Goal: Task Accomplishment & Management: Manage account settings

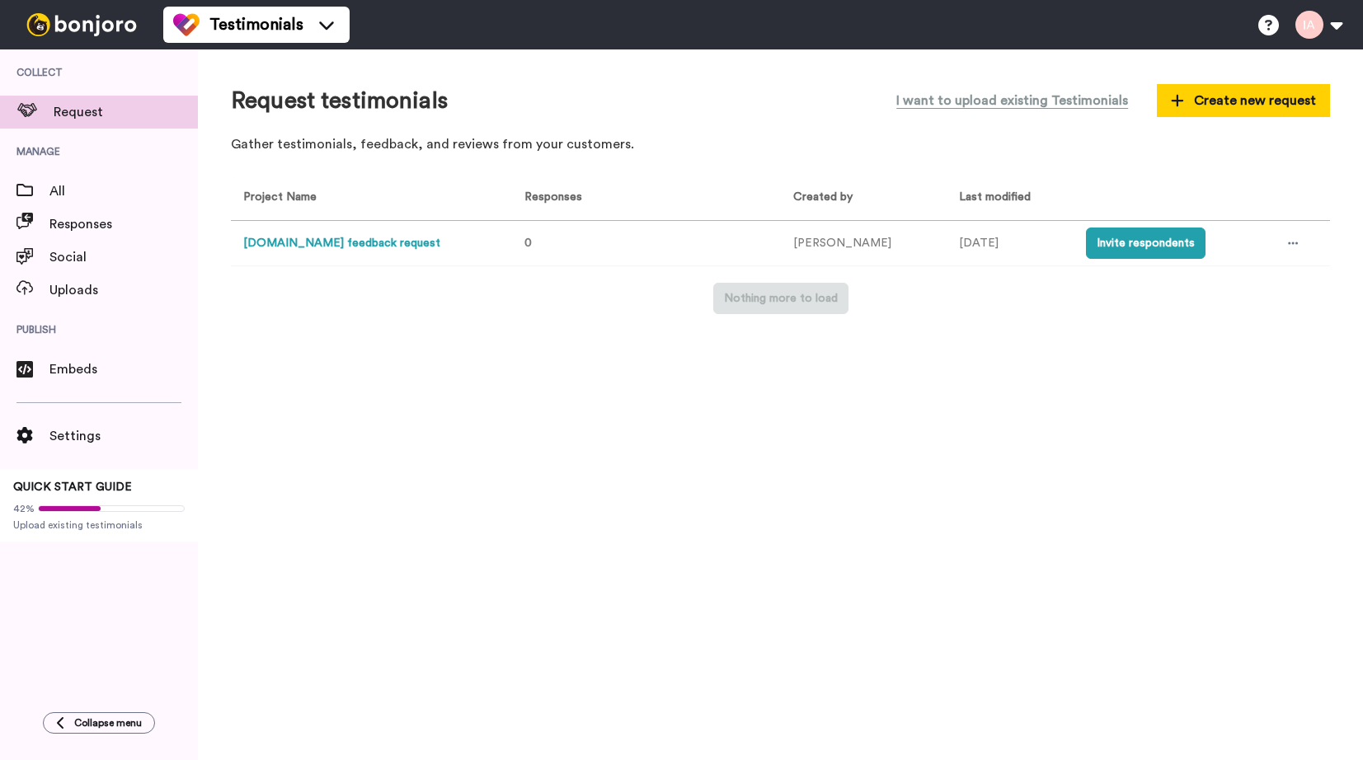
click at [308, 245] on button "[DOMAIN_NAME] feedback request" at bounding box center [341, 243] width 197 height 17
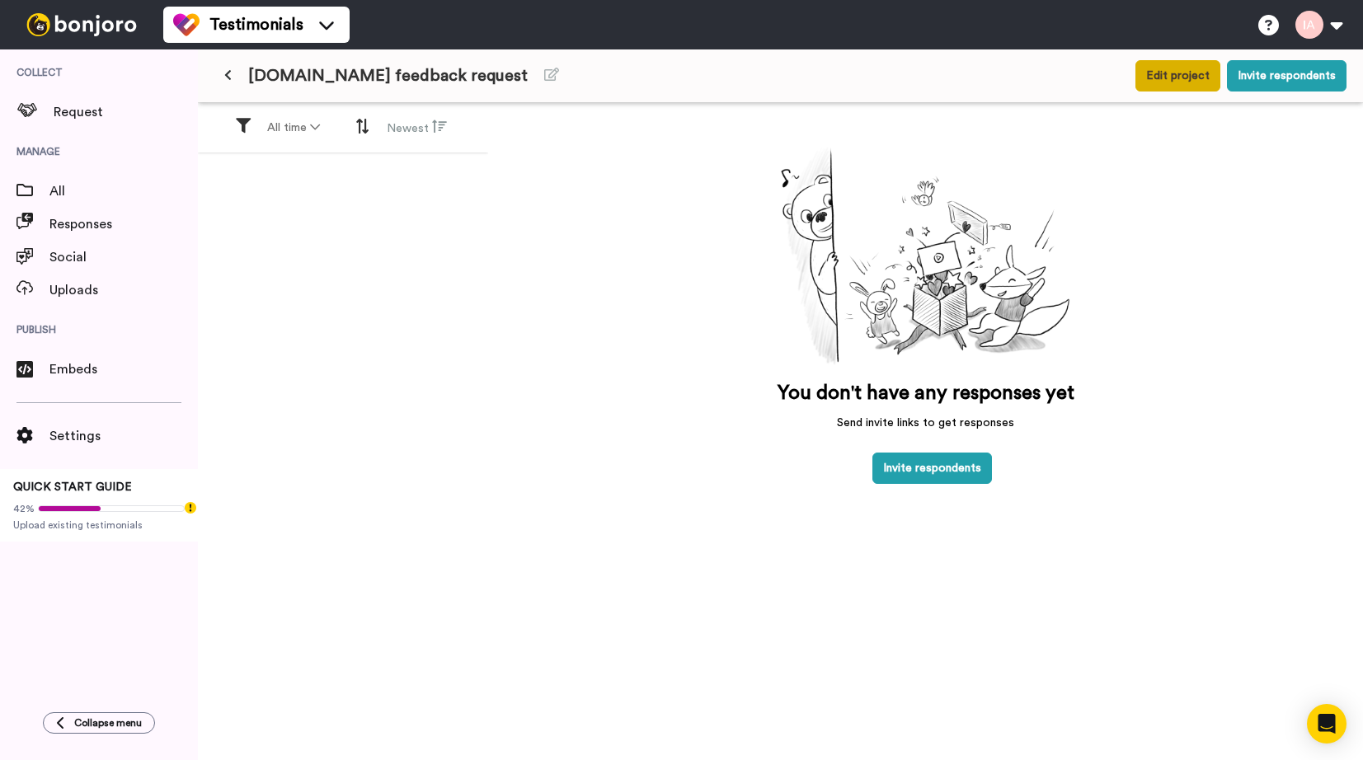
click at [1164, 72] on button "Edit project" at bounding box center [1177, 75] width 85 height 31
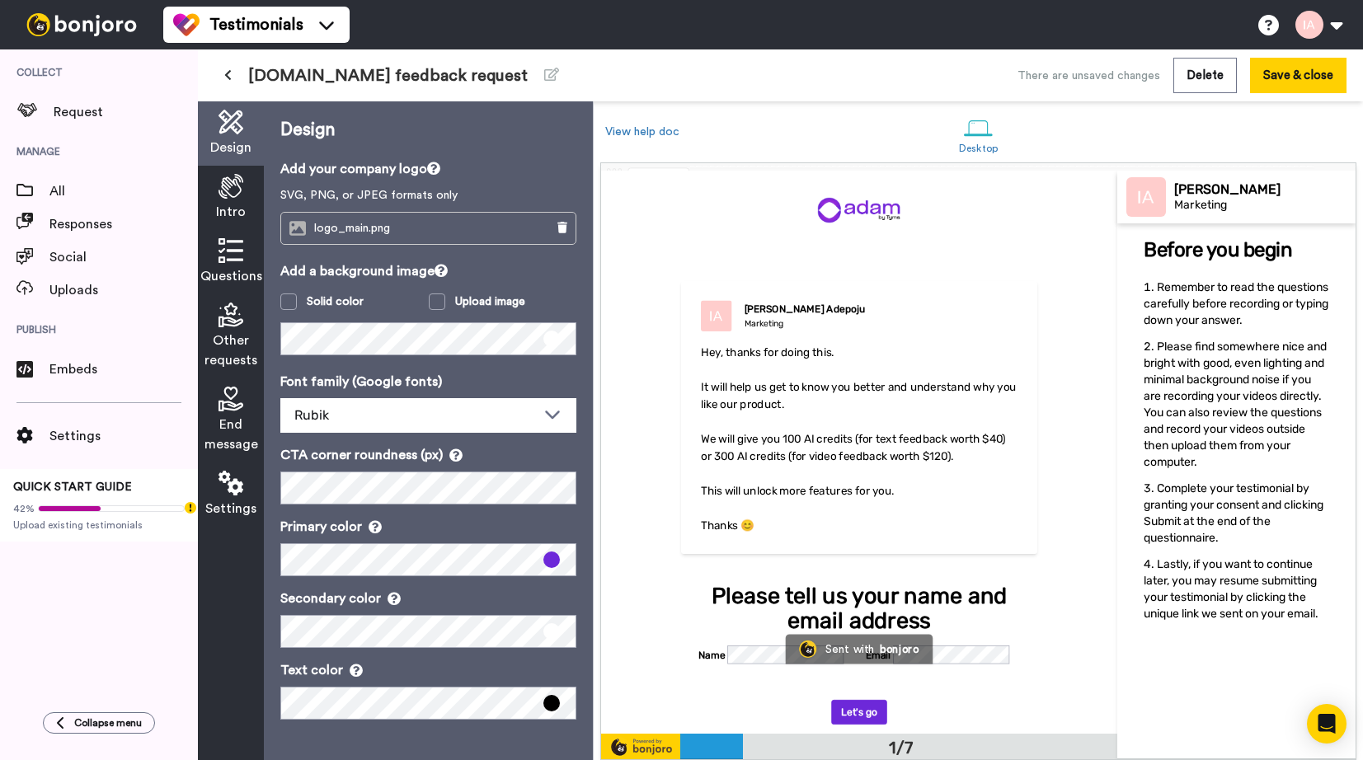
click at [229, 262] on icon at bounding box center [230, 250] width 25 height 25
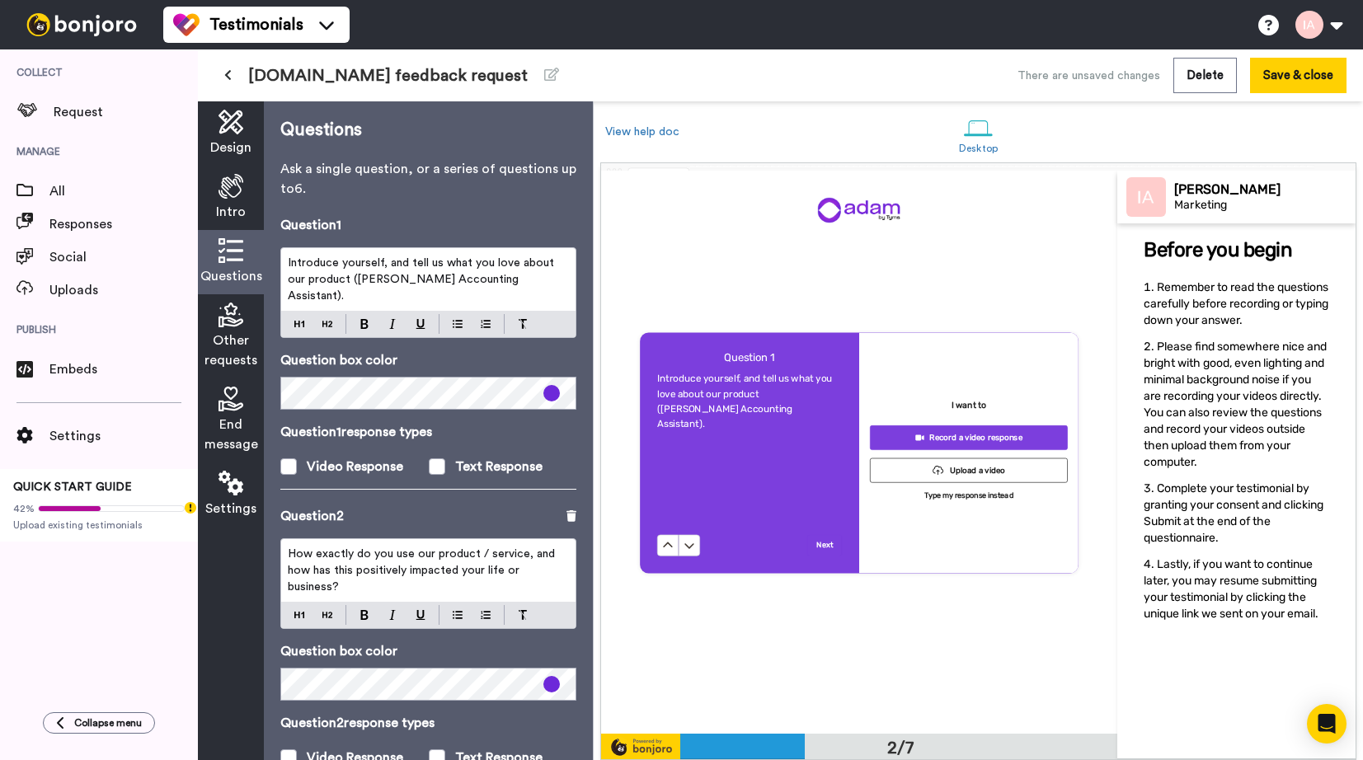
scroll to position [563, 0]
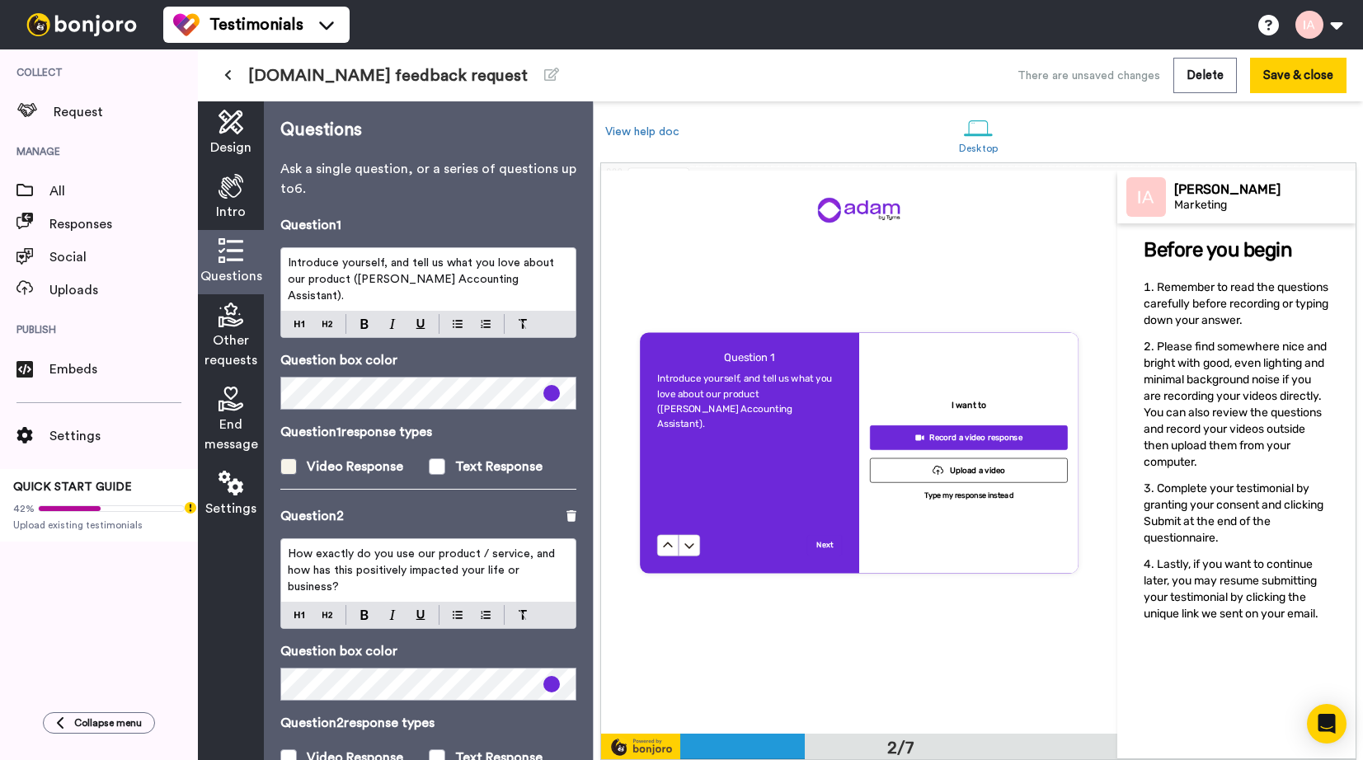
click at [290, 467] on span at bounding box center [288, 466] width 16 height 16
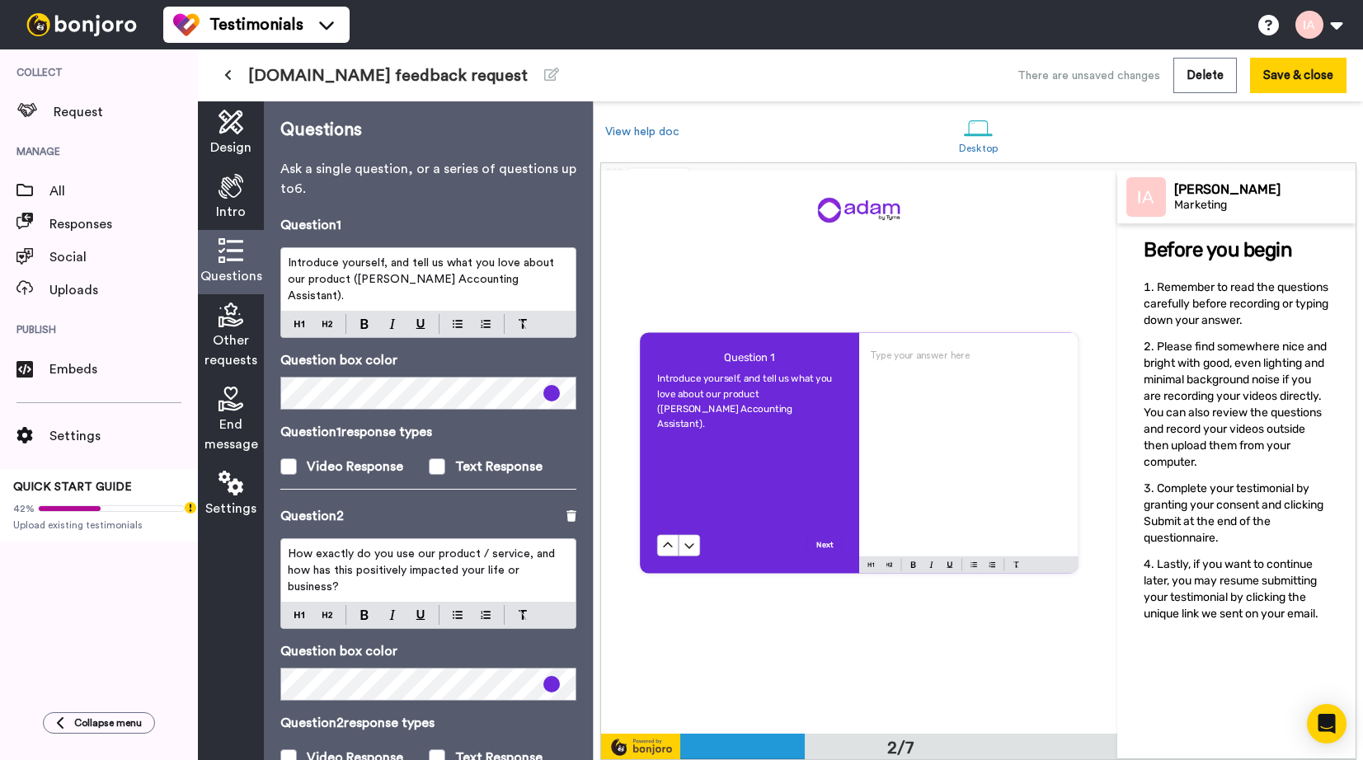
click at [235, 218] on span "Intro" at bounding box center [231, 212] width 30 height 20
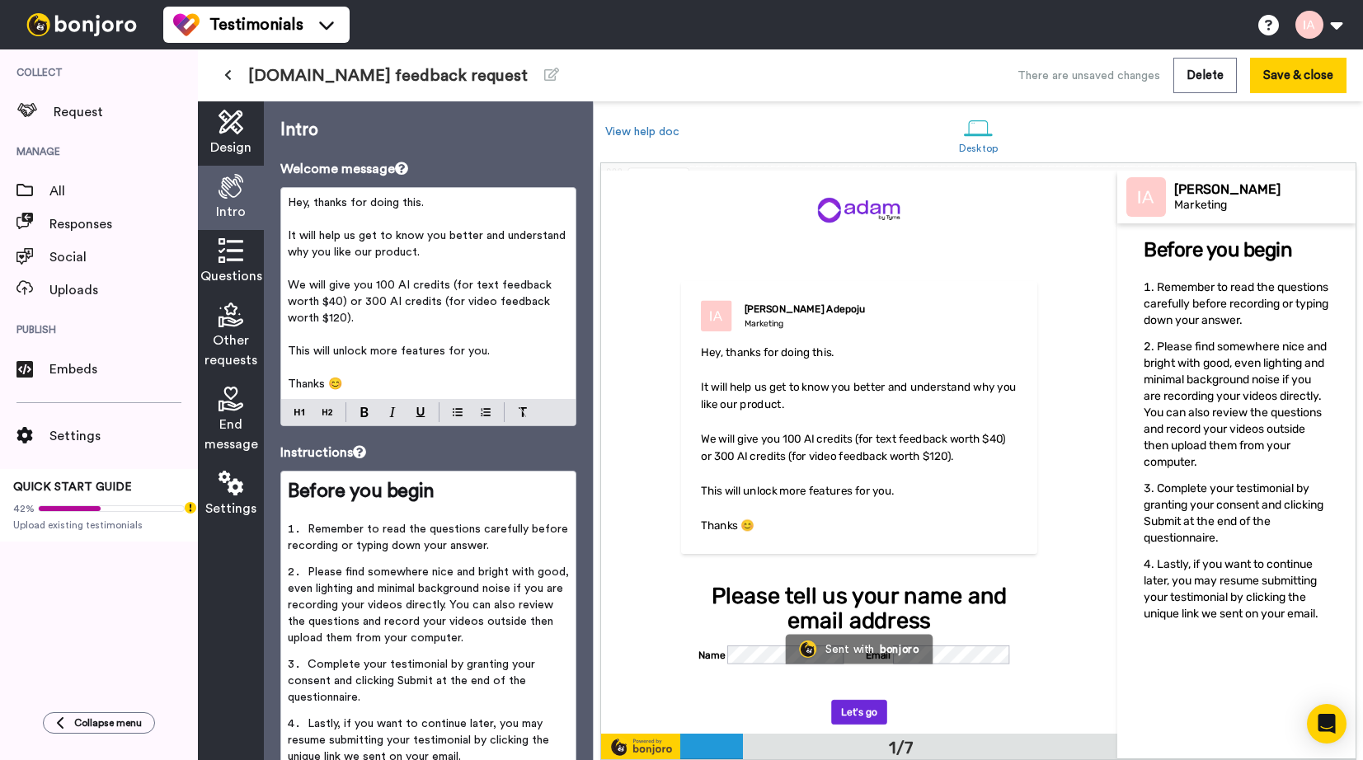
scroll to position [98, 0]
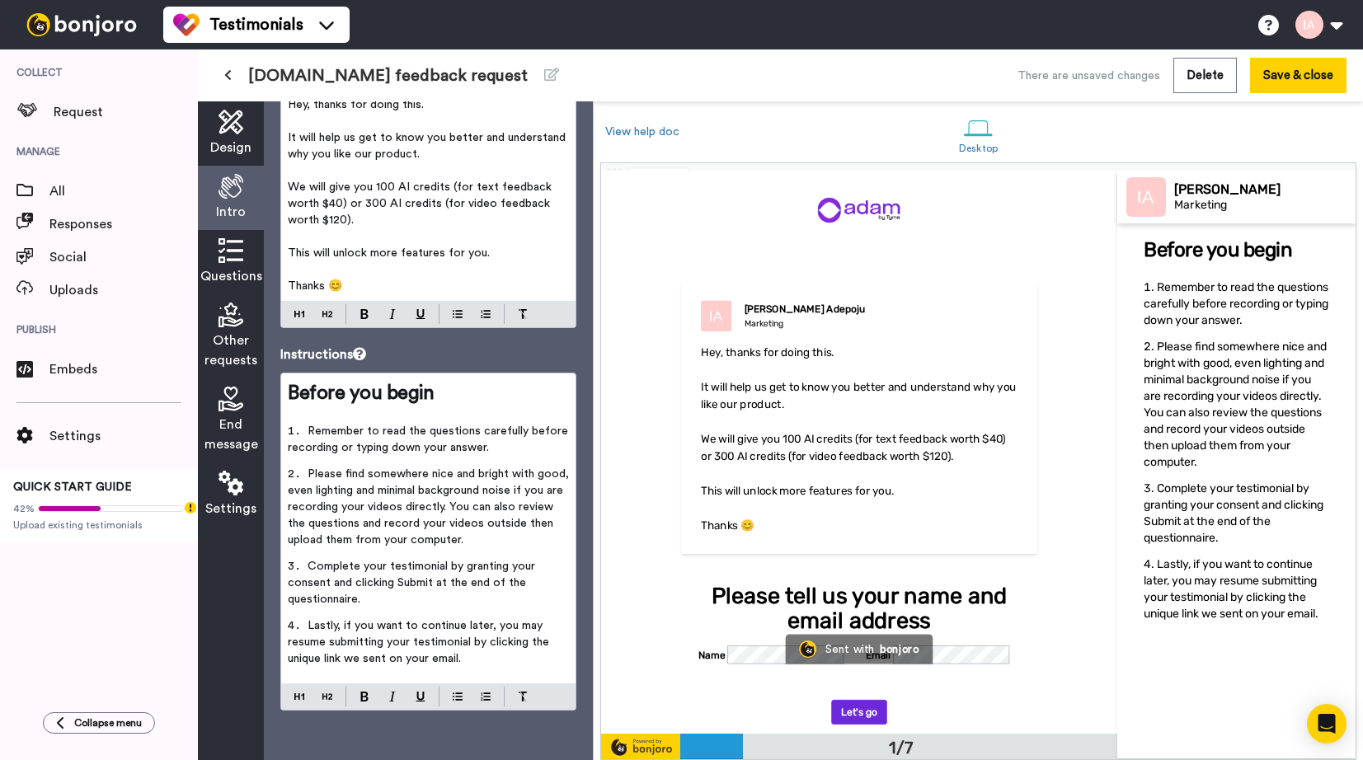
click at [223, 259] on icon at bounding box center [230, 250] width 25 height 25
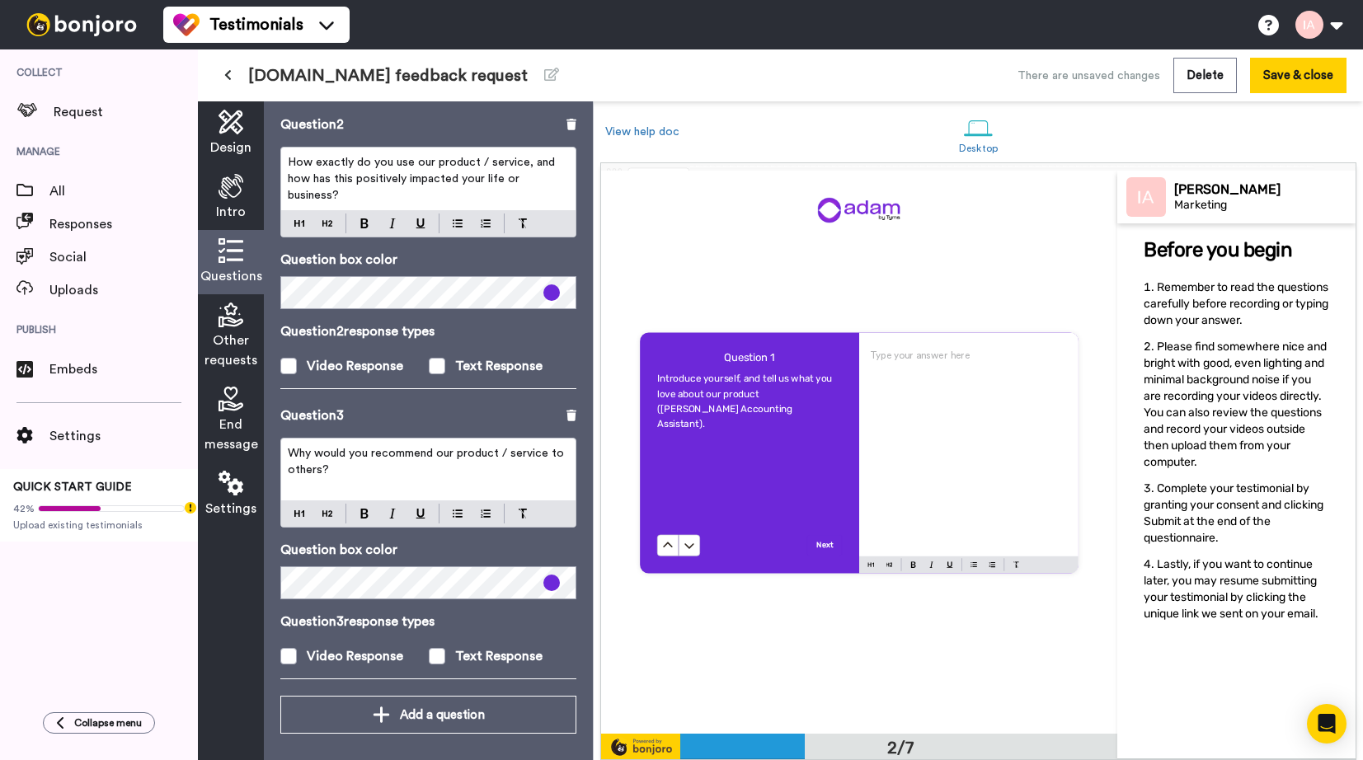
scroll to position [397, 0]
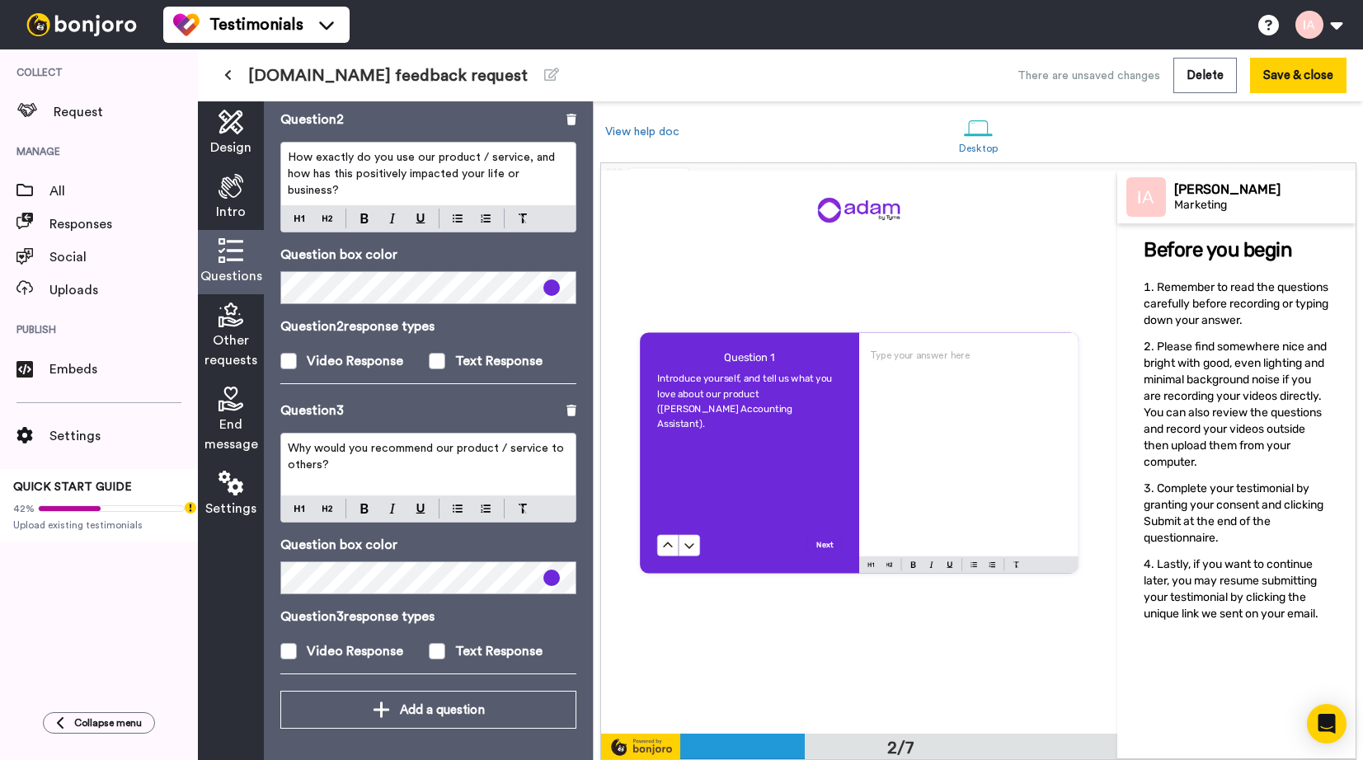
click at [228, 331] on span "Other requests" at bounding box center [230, 351] width 53 height 40
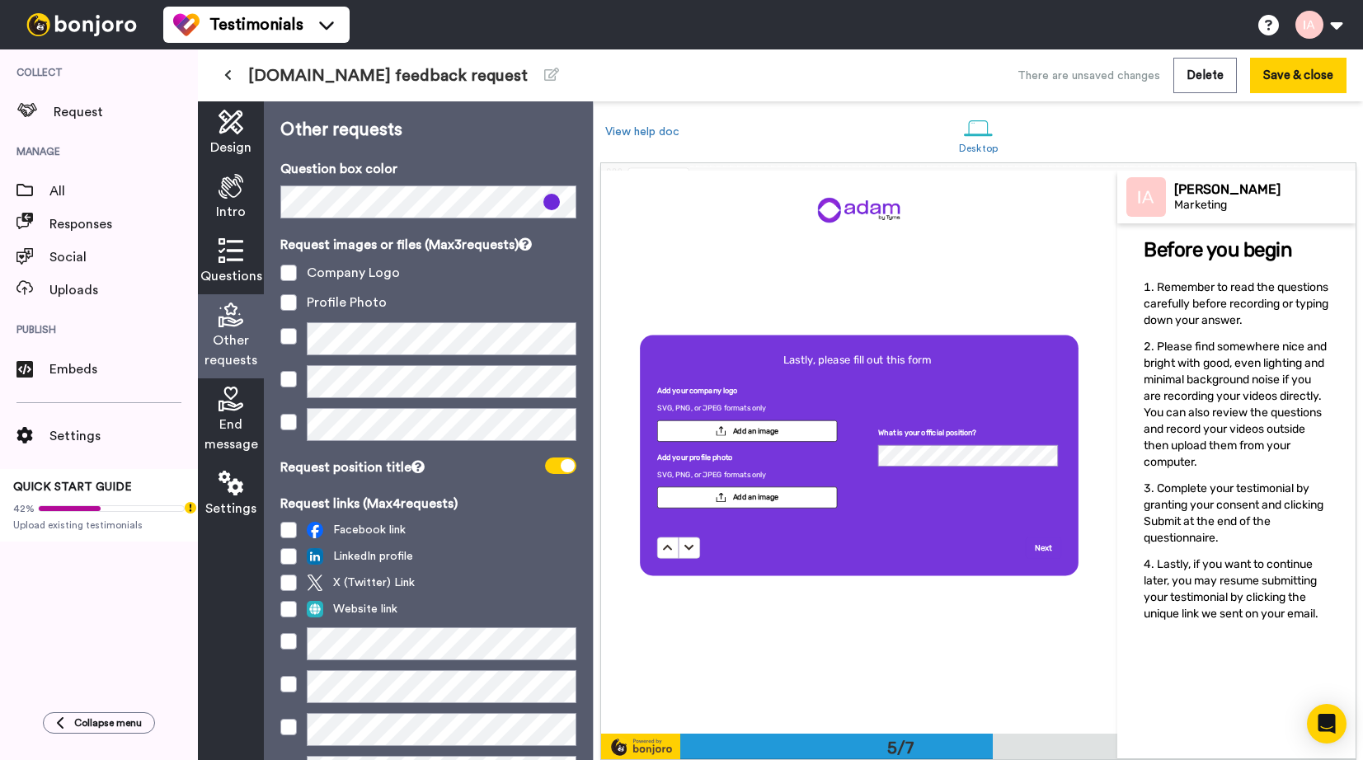
scroll to position [2252, 0]
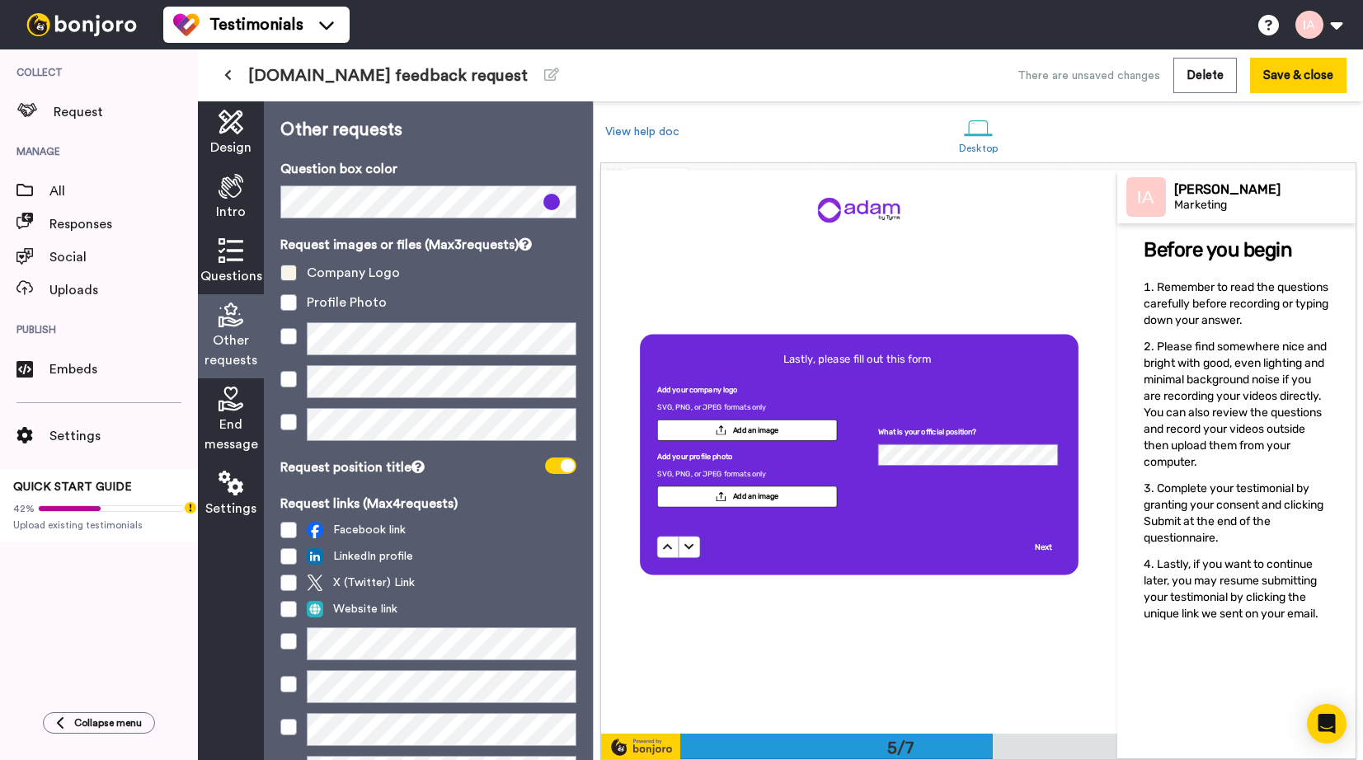
click at [290, 275] on span at bounding box center [288, 273] width 16 height 16
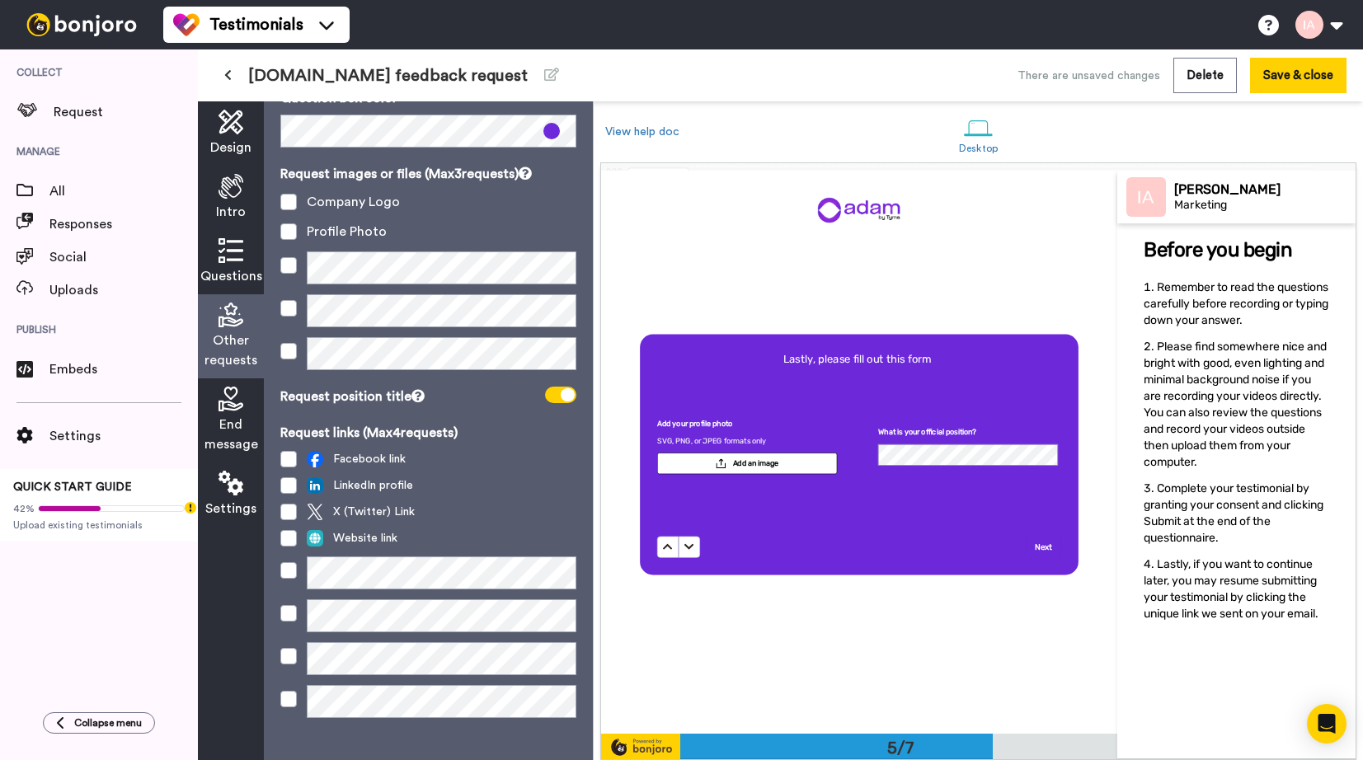
scroll to position [88, 0]
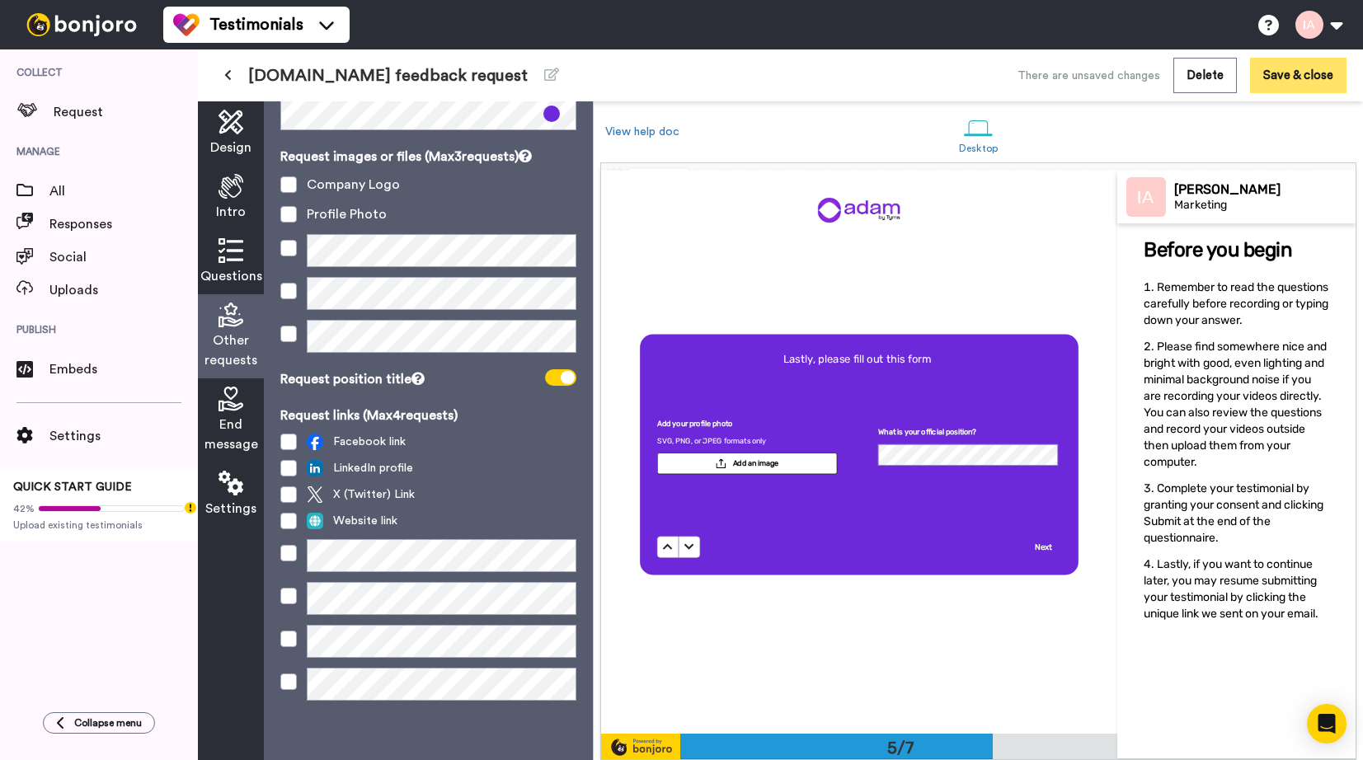
click at [1272, 73] on button "Save & close" at bounding box center [1298, 75] width 96 height 35
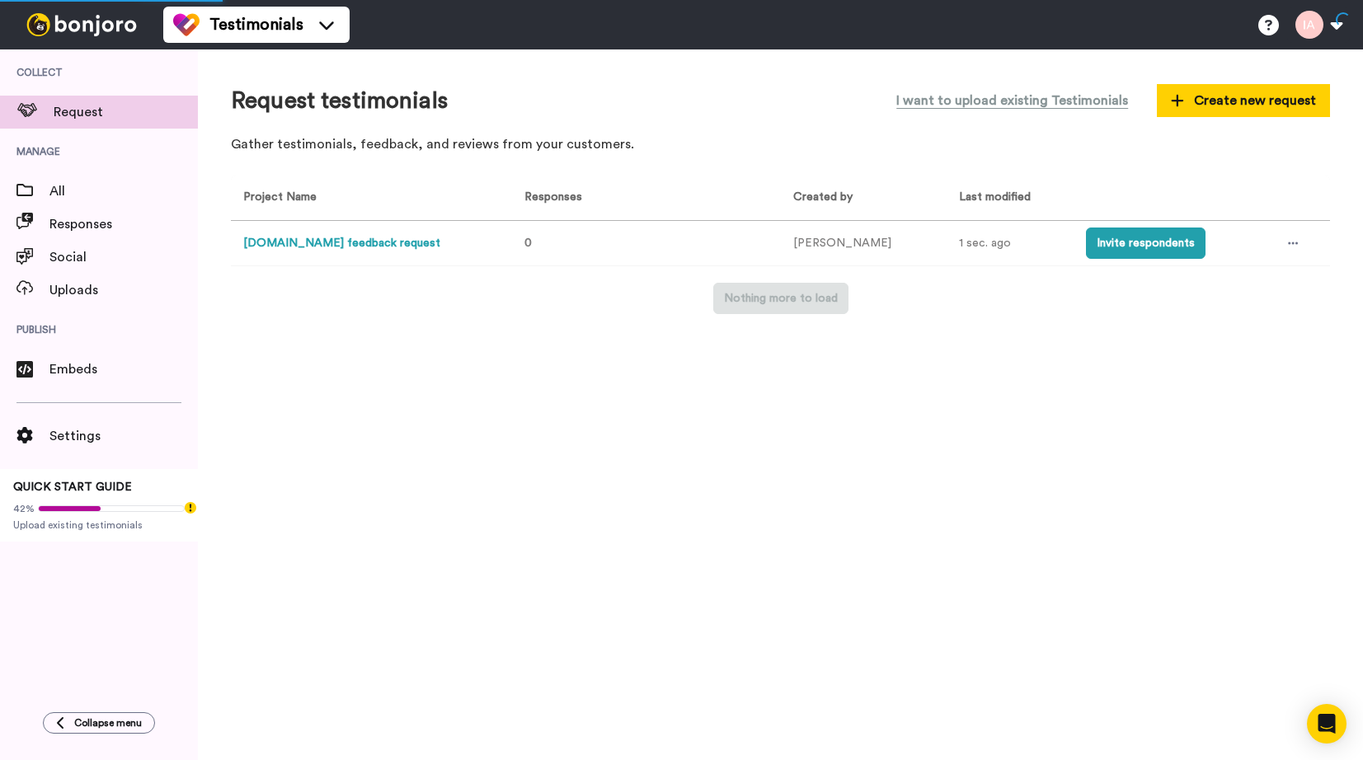
click at [360, 242] on button "useadam.io feedback request" at bounding box center [341, 243] width 197 height 17
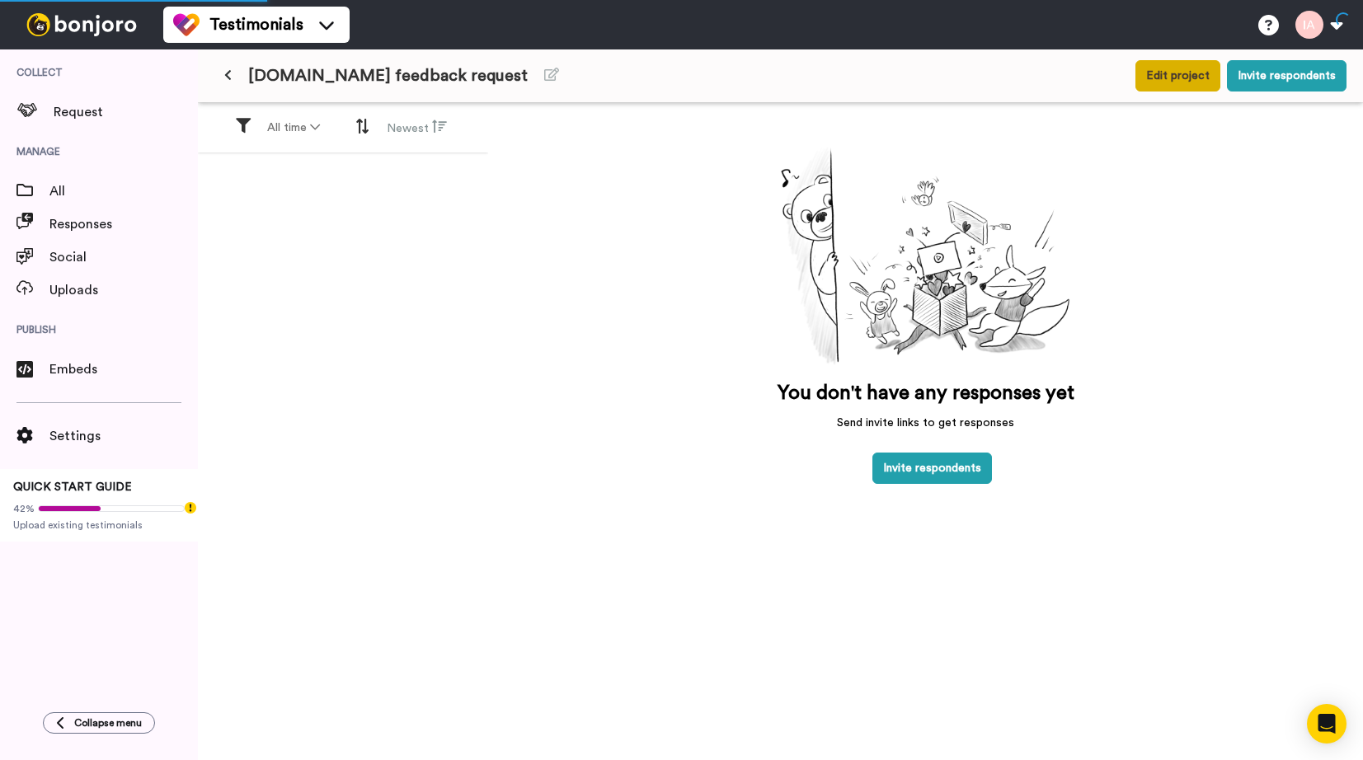
click at [1183, 73] on button "Edit project" at bounding box center [1177, 75] width 85 height 31
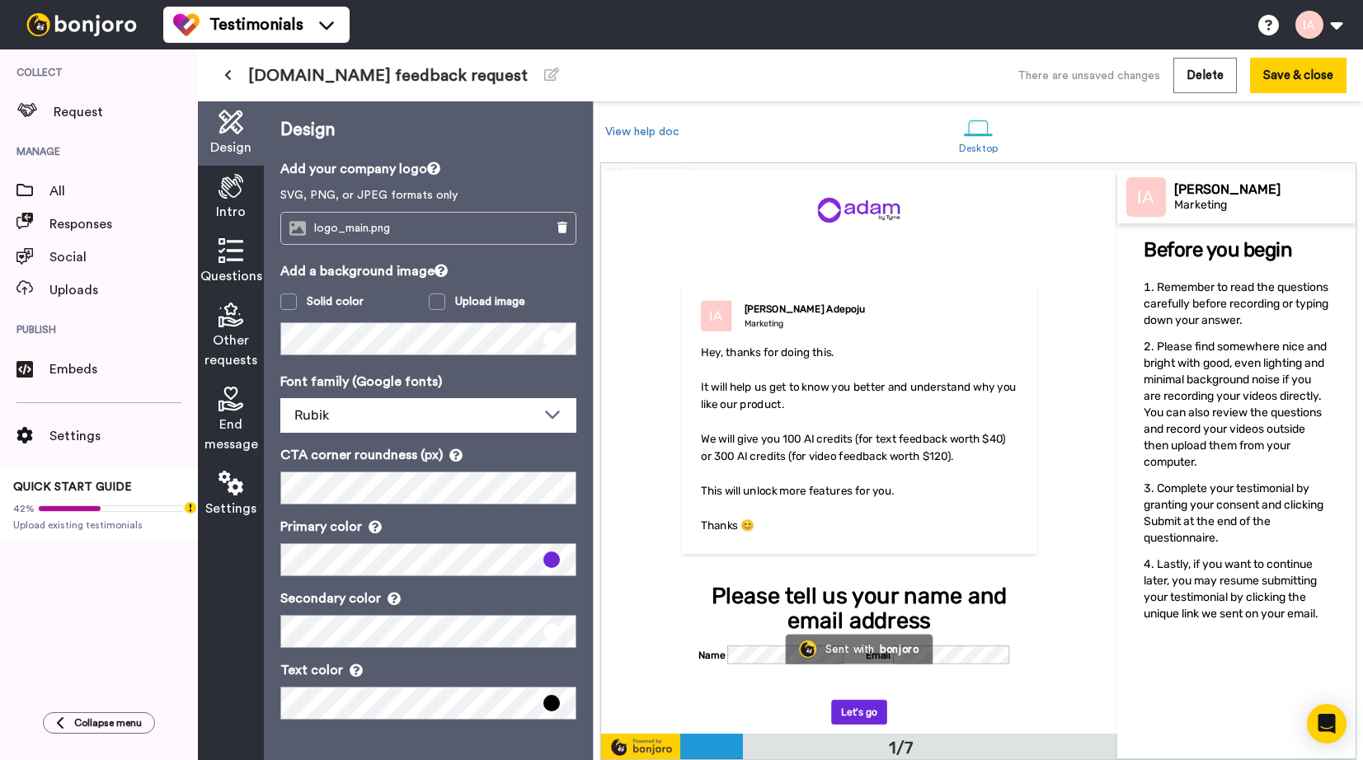
click at [233, 342] on span "Other requests" at bounding box center [230, 351] width 53 height 40
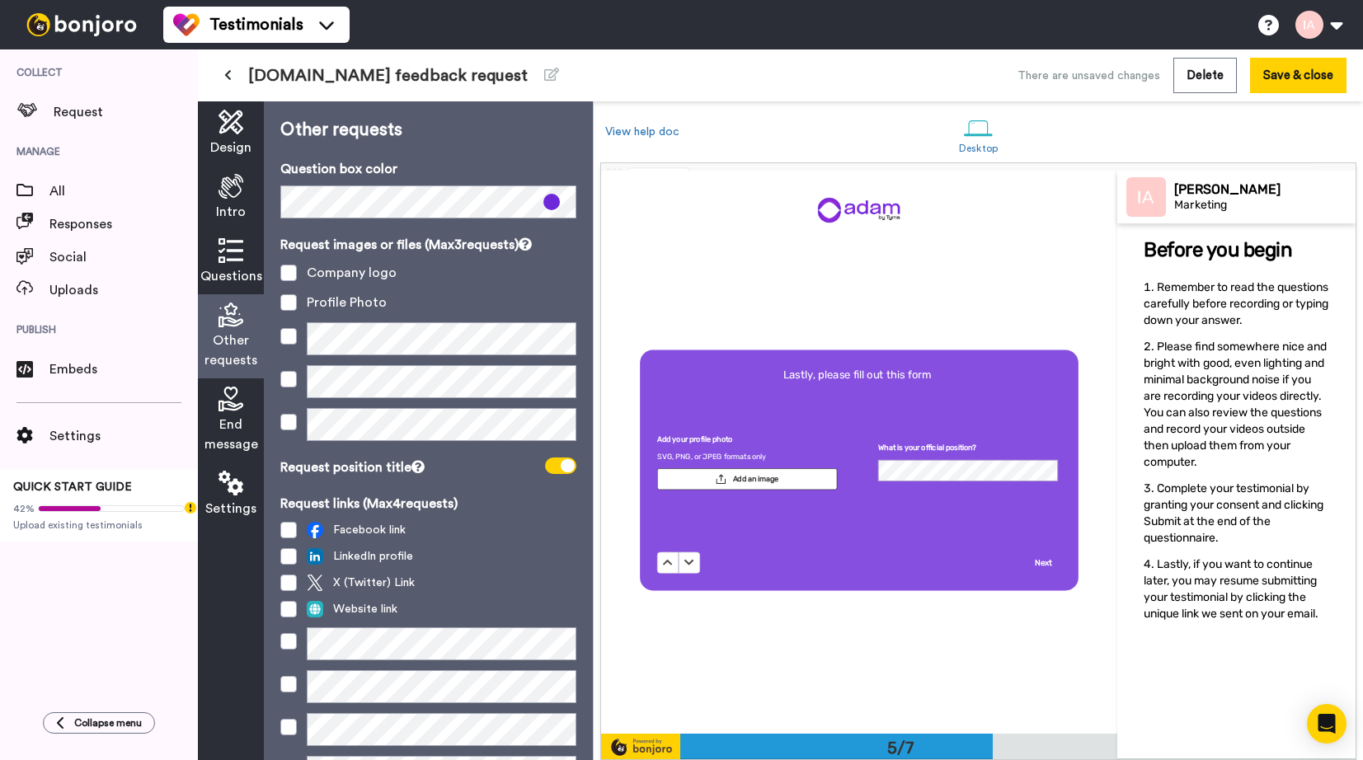
scroll to position [2252, 0]
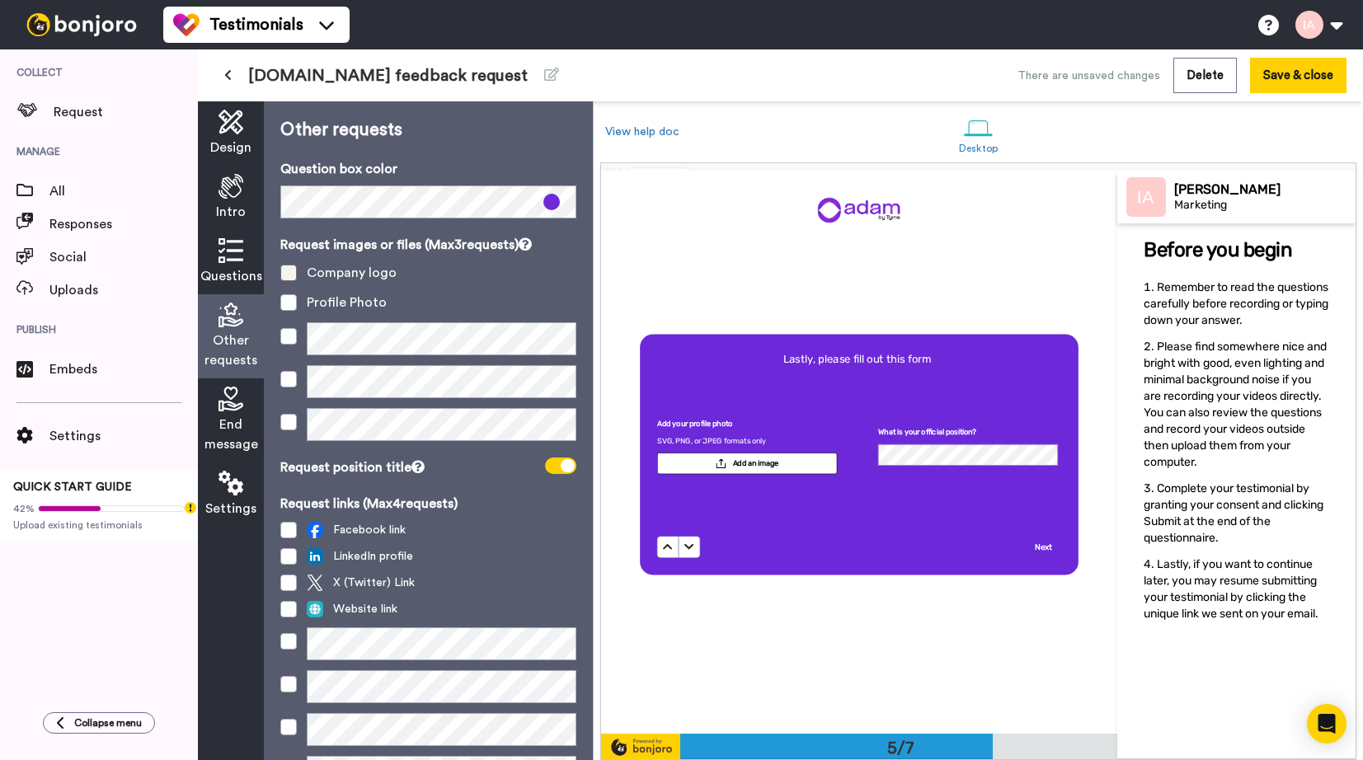
click at [292, 279] on span at bounding box center [288, 273] width 16 height 16
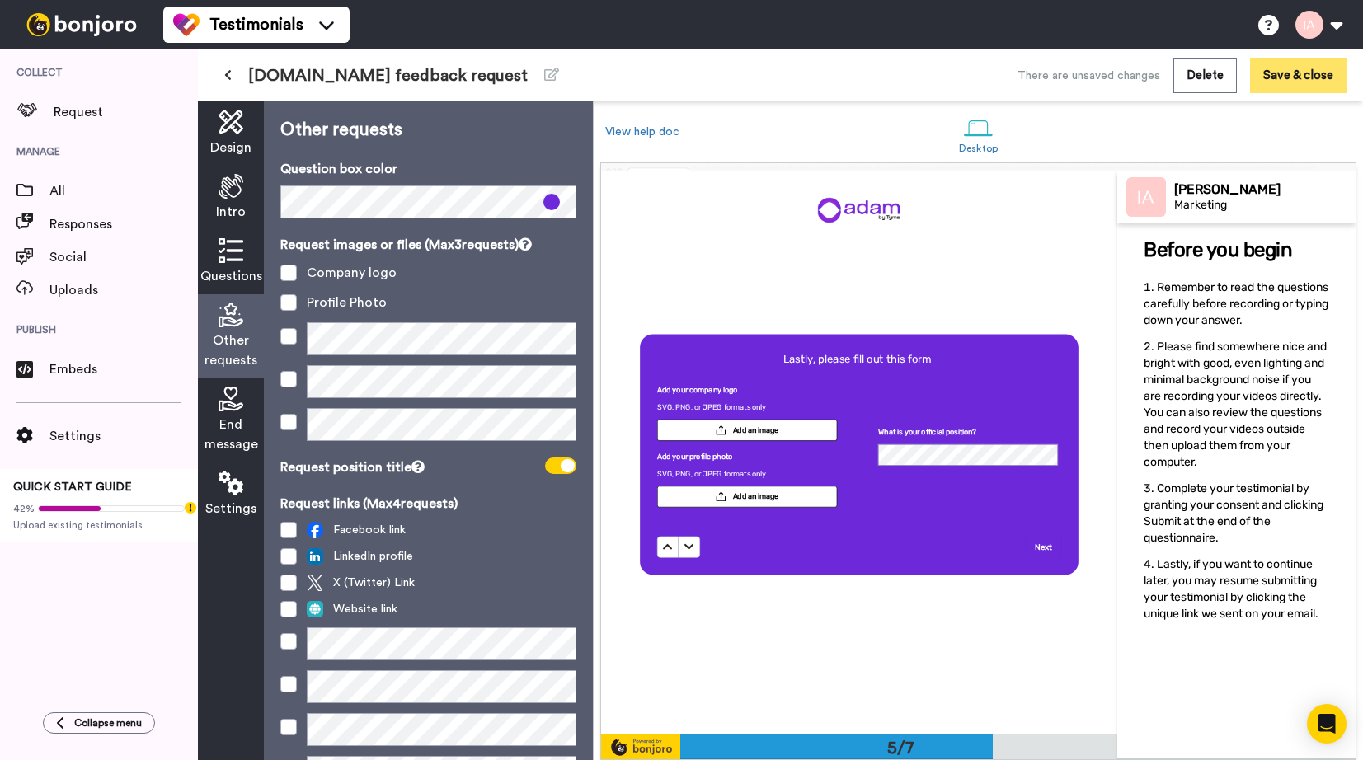
click at [1290, 83] on button "Save & close" at bounding box center [1298, 75] width 96 height 35
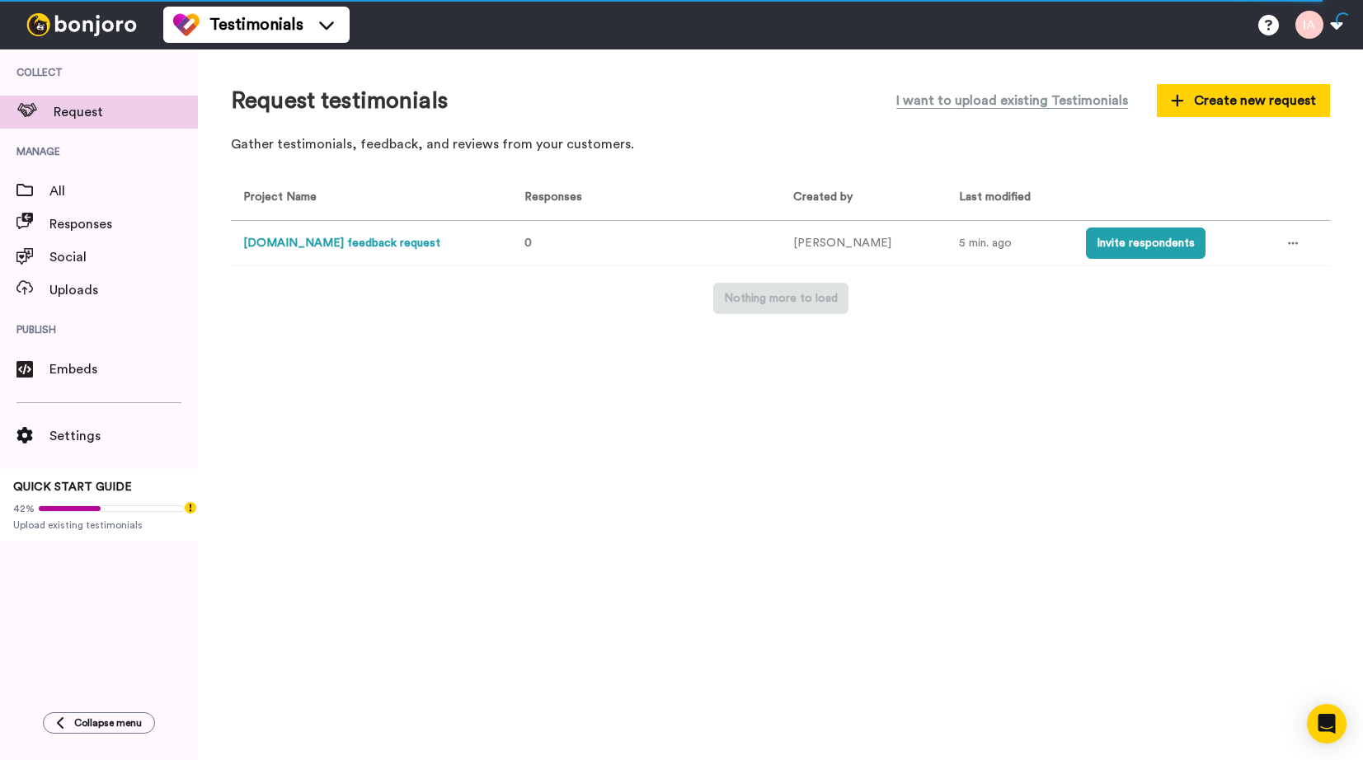
click at [291, 237] on button "useadam.io feedback request" at bounding box center [341, 243] width 197 height 17
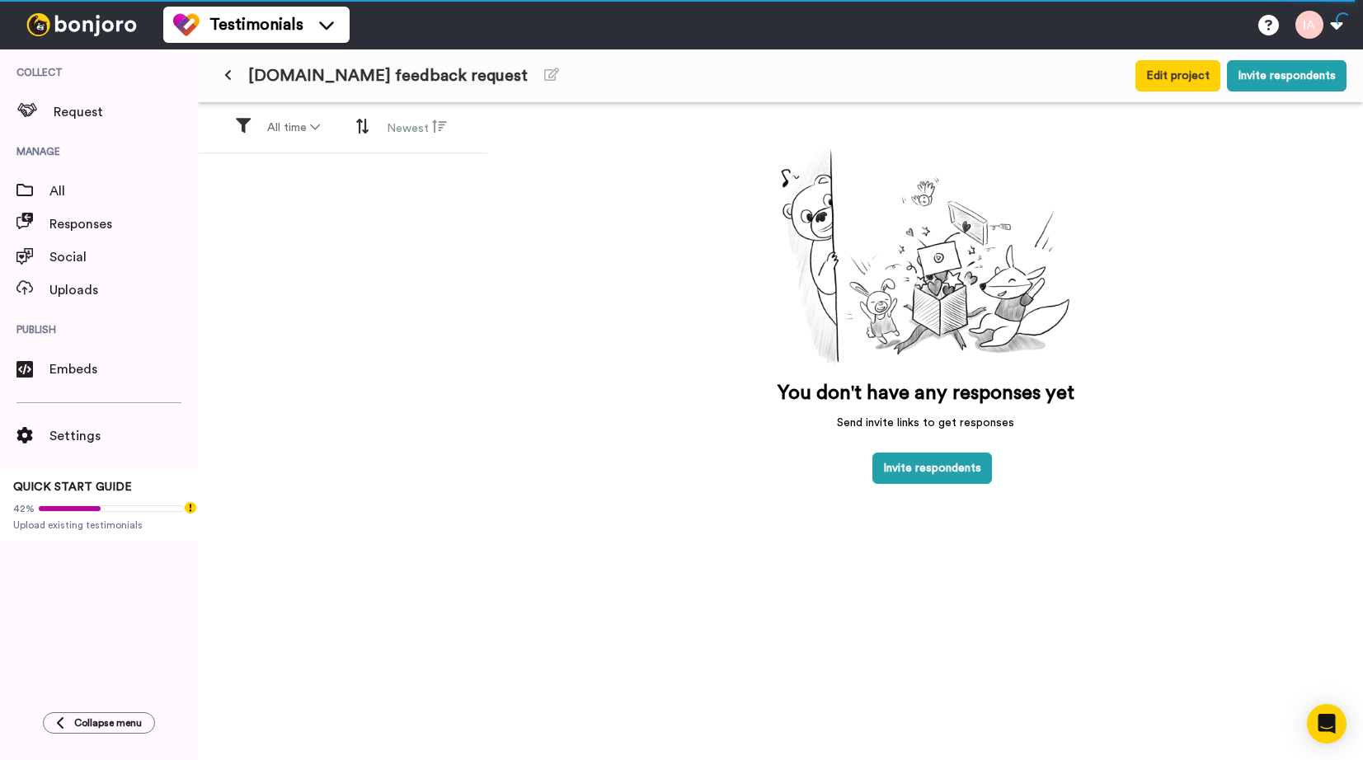
click at [228, 75] on icon at bounding box center [227, 75] width 7 height 12
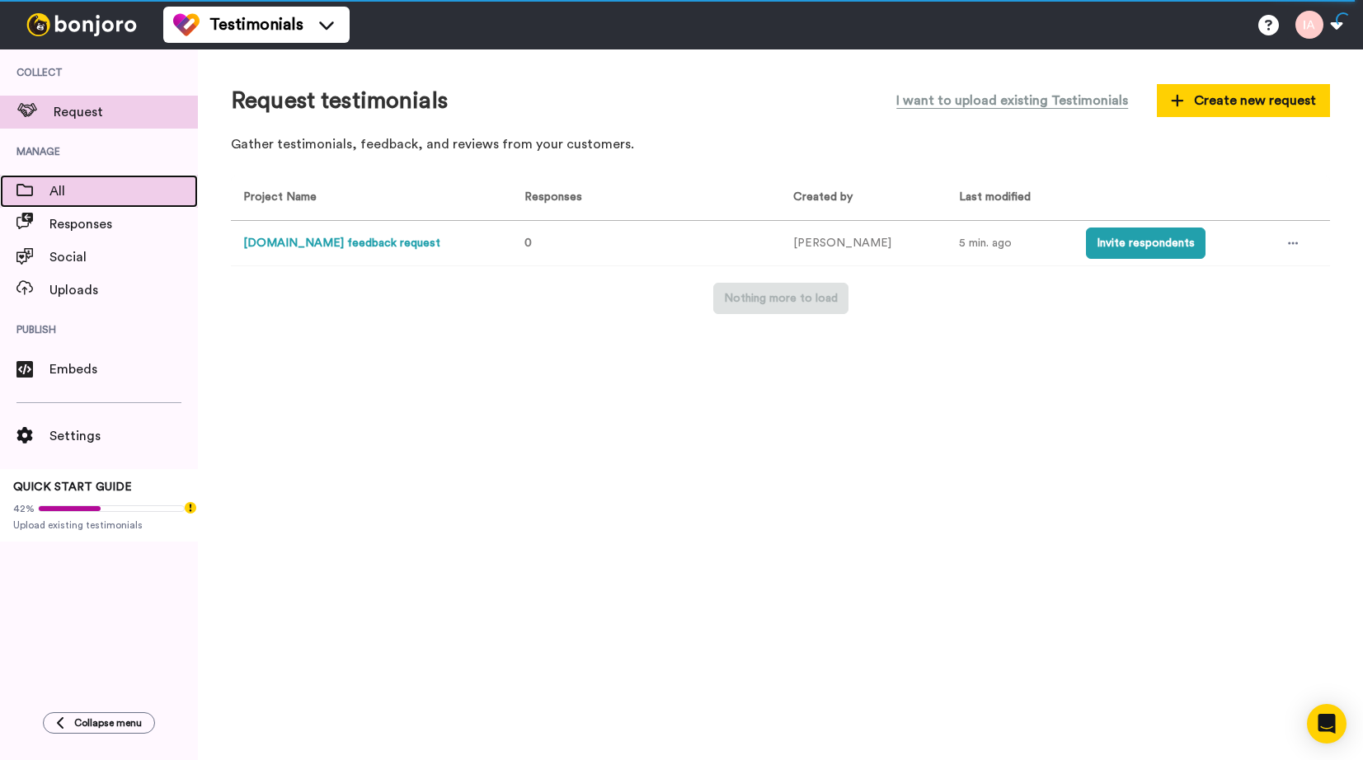
click at [48, 191] on span at bounding box center [24, 191] width 49 height 16
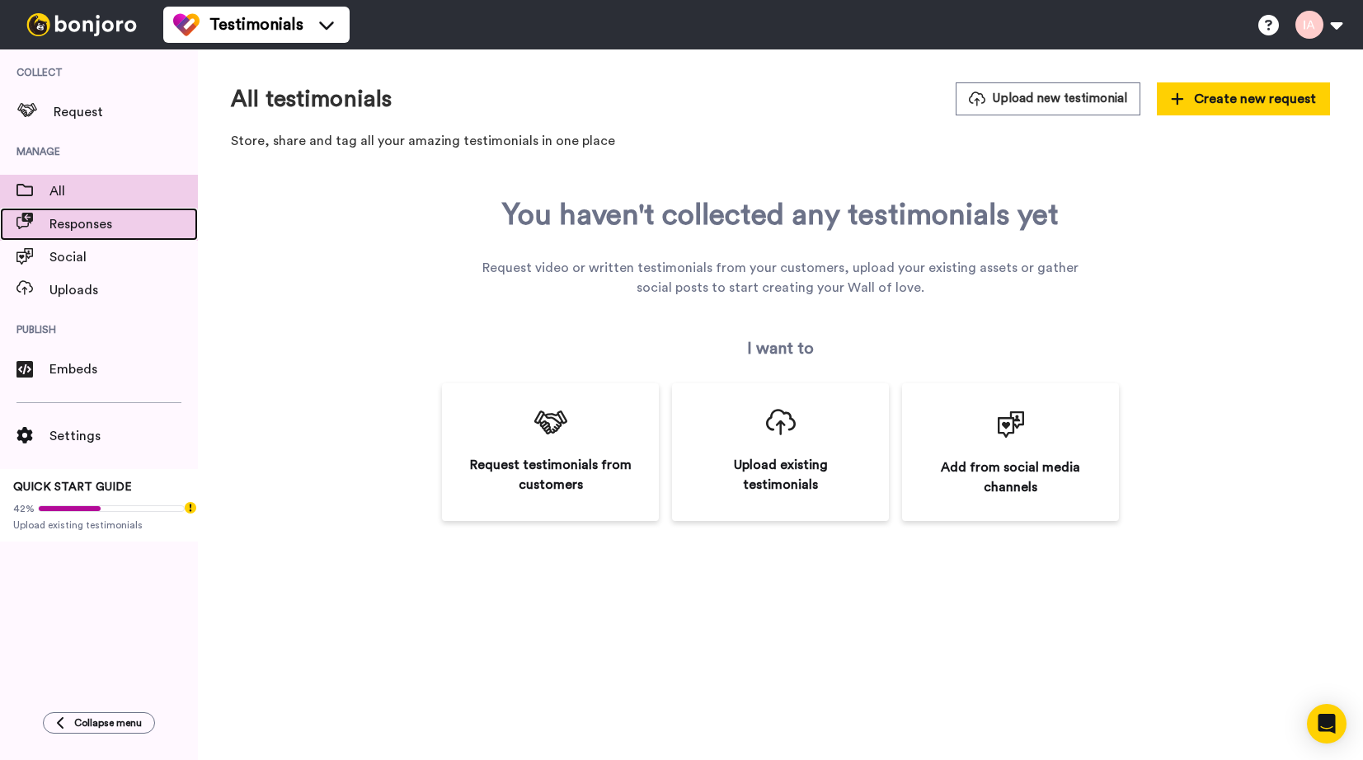
click at [75, 228] on span "Responses" at bounding box center [123, 224] width 148 height 20
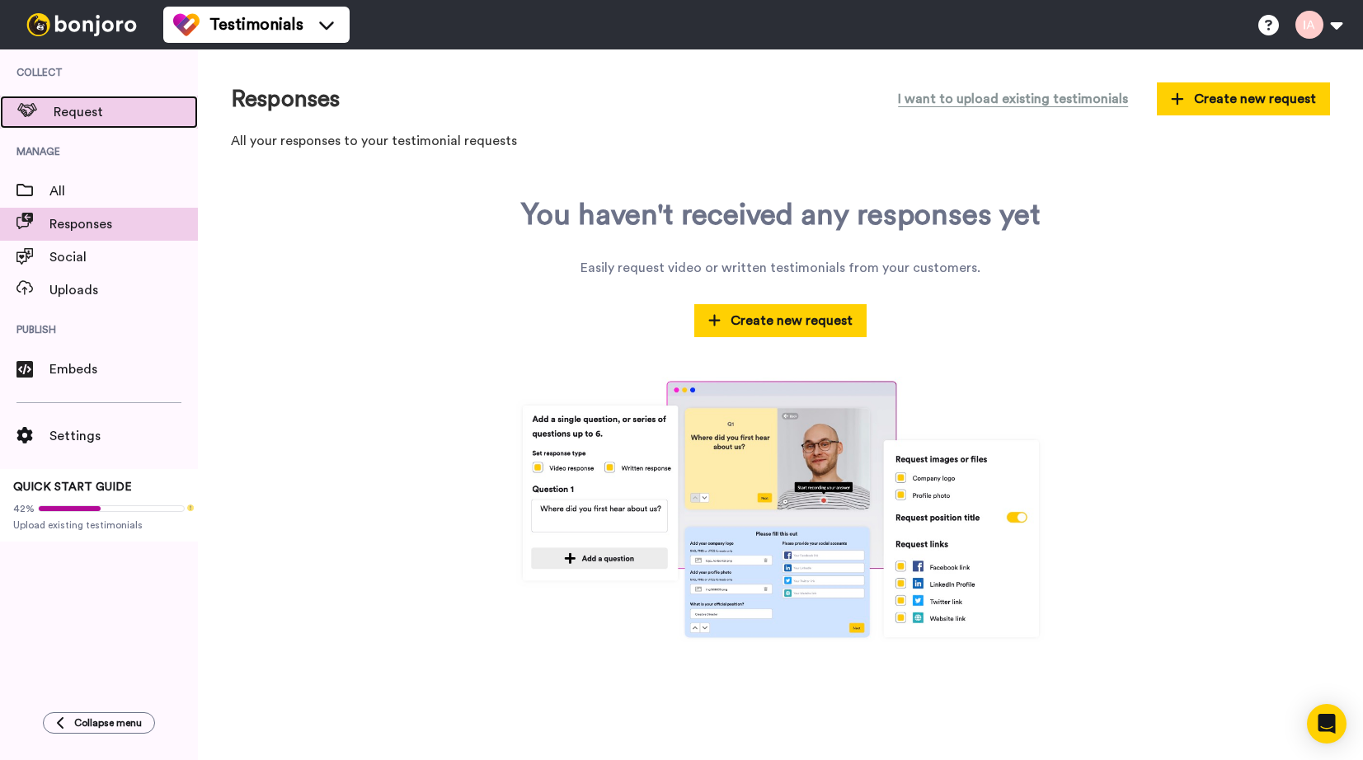
click at [81, 127] on div "Request" at bounding box center [99, 112] width 198 height 33
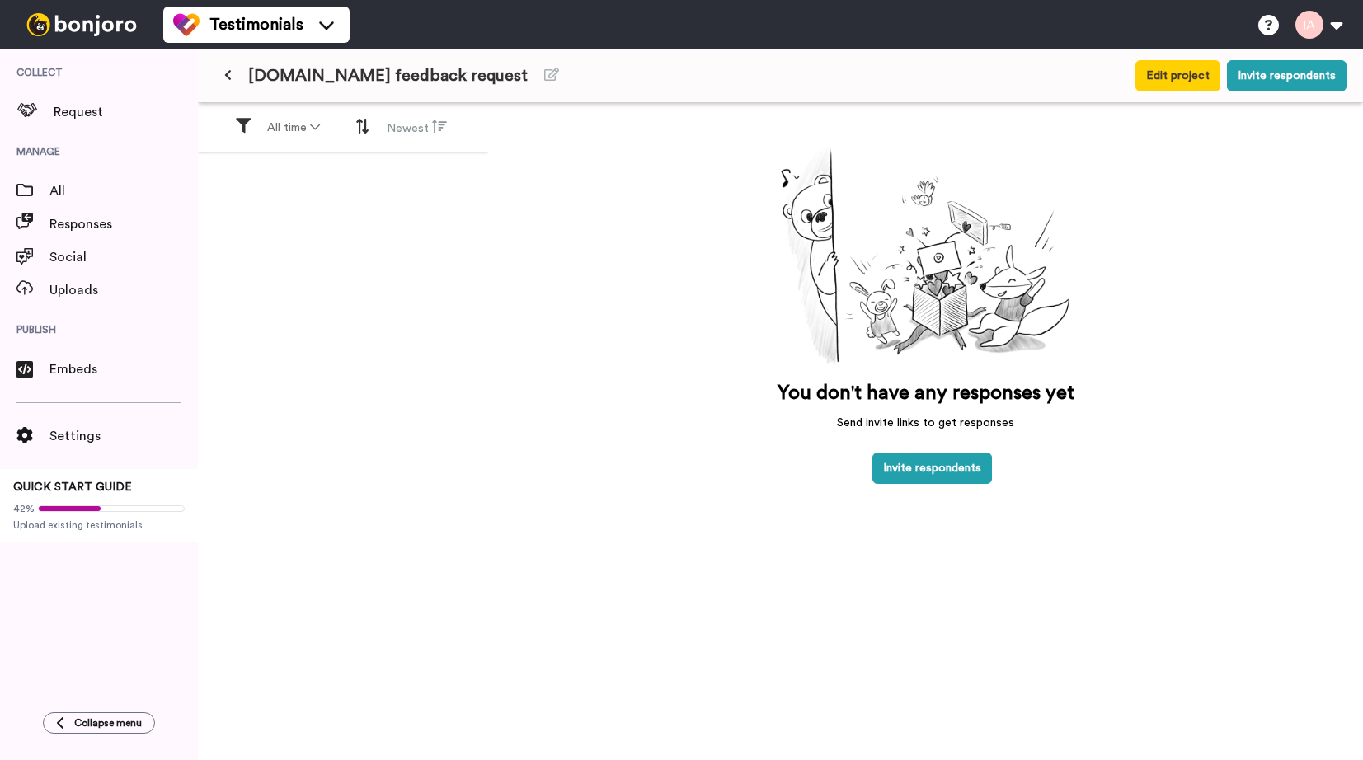
click at [1174, 74] on button "Edit project" at bounding box center [1177, 75] width 85 height 31
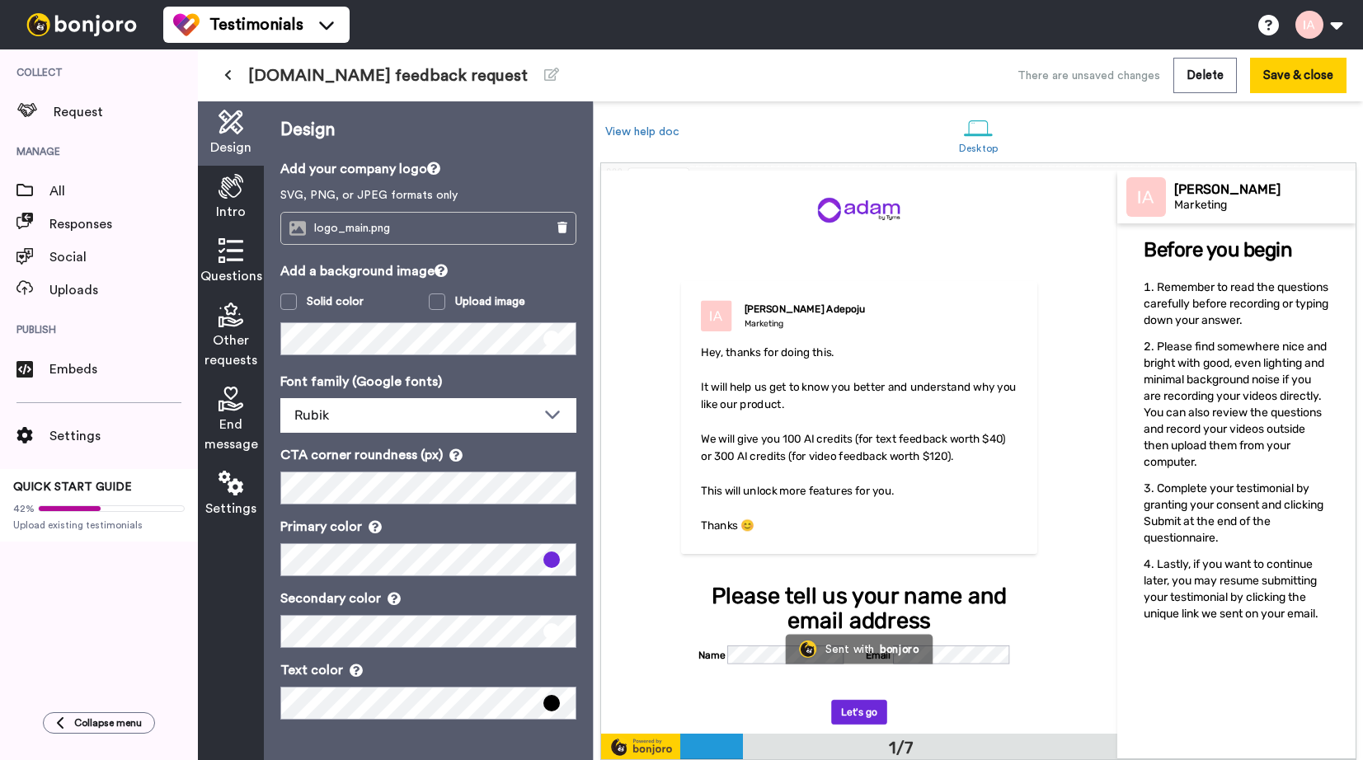
click at [237, 270] on span "Questions" at bounding box center [231, 276] width 62 height 20
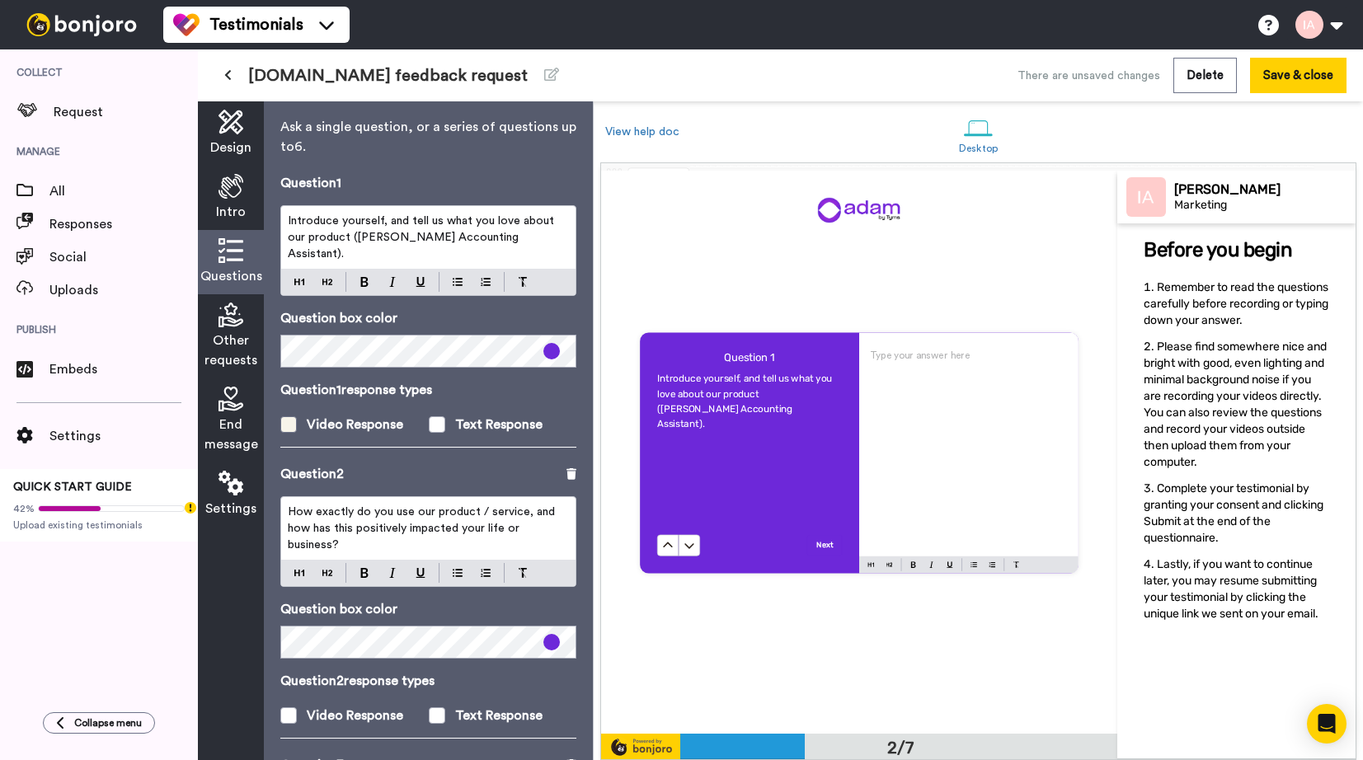
scroll to position [36, 0]
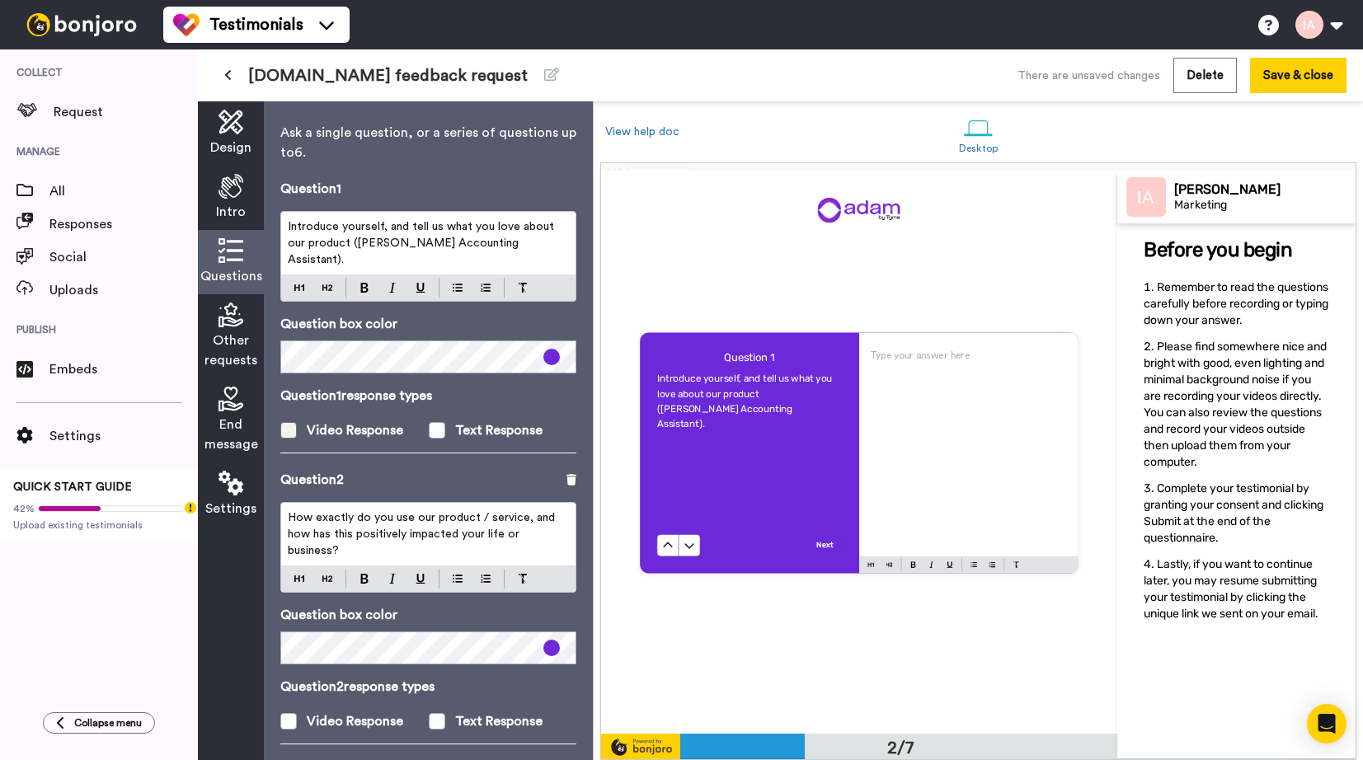
click at [292, 429] on span at bounding box center [288, 430] width 16 height 16
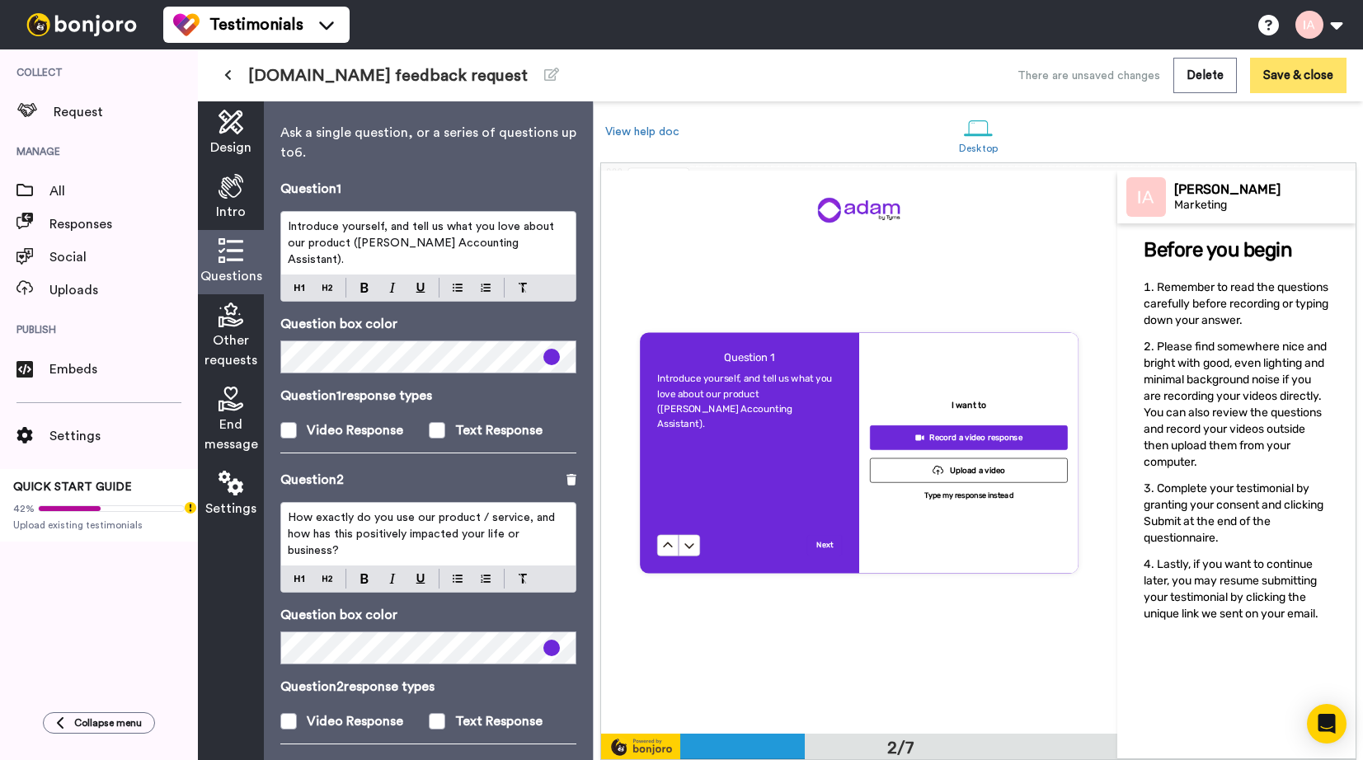
click at [1300, 63] on button "Save & close" at bounding box center [1298, 75] width 96 height 35
